Goal: Information Seeking & Learning: Learn about a topic

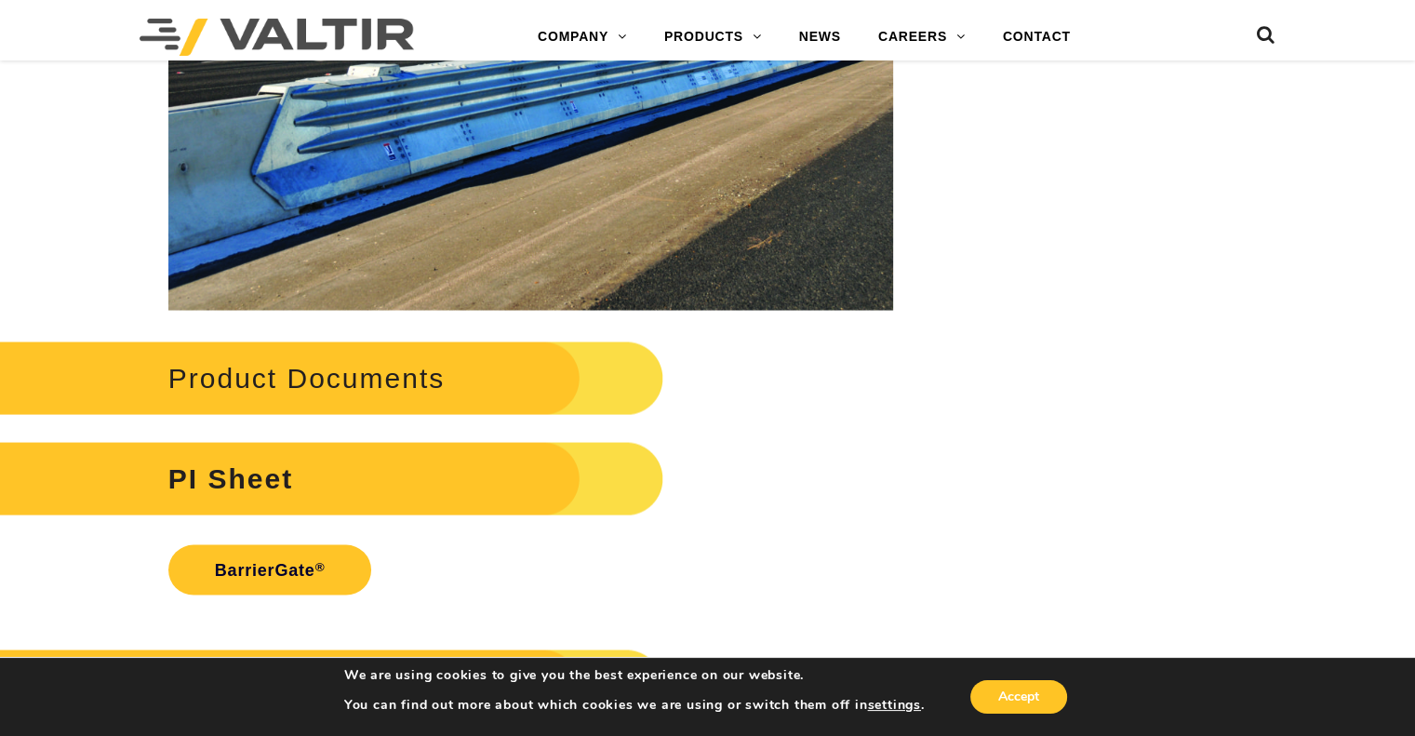
scroll to position [3720, 0]
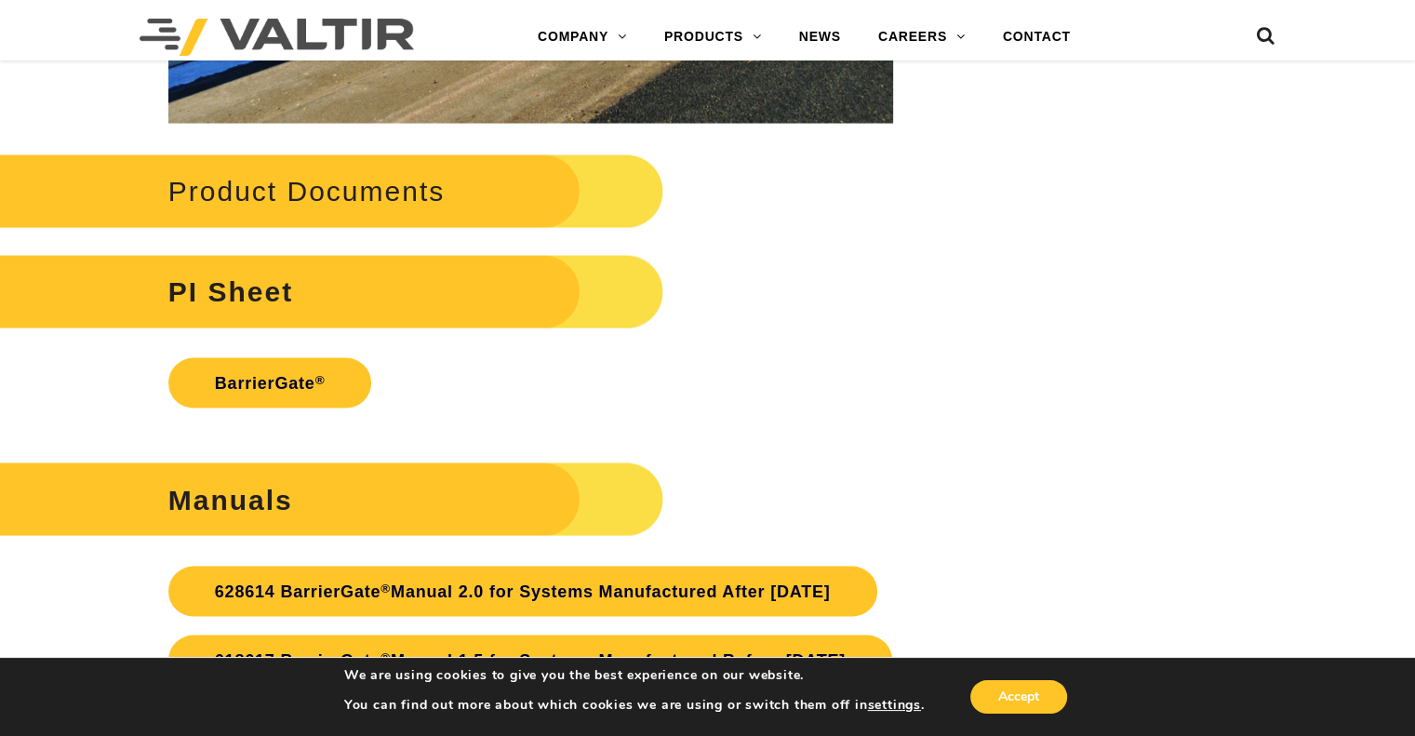
click at [316, 188] on h2 "Product Documents" at bounding box center [310, 191] width 708 height 86
click at [254, 379] on link "BarrierGate ®" at bounding box center [270, 383] width 204 height 50
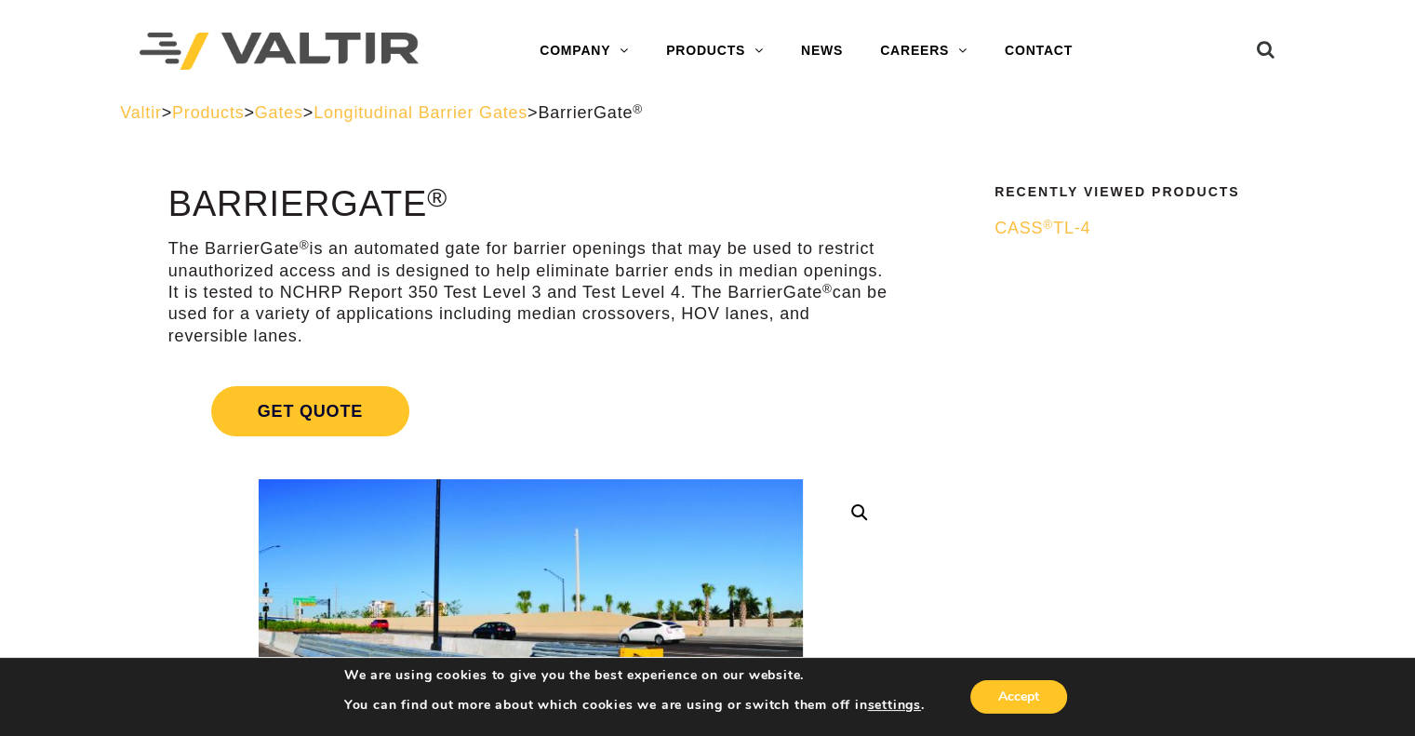
click at [1062, 231] on span "CASS ® TL-4" at bounding box center [1042, 228] width 96 height 19
